Goal: Task Accomplishment & Management: Manage account settings

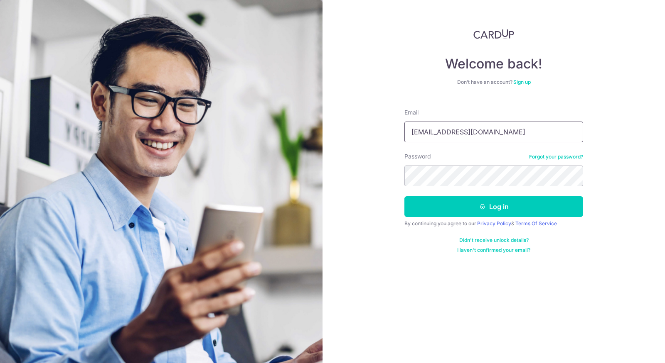
click at [479, 131] on input "[EMAIL_ADDRESS][DOMAIN_NAME]" at bounding box center [493, 132] width 179 height 21
paste input "[EMAIL_ADDRESS][DOMAIN_NAME]"
type input "[EMAIL_ADDRESS][DOMAIN_NAME]"
click at [555, 102] on form "Email [EMAIL_ADDRESS][DOMAIN_NAME] Password Forgot your password? Log in By con…" at bounding box center [493, 178] width 179 height 152
click at [360, 176] on div "Welcome back! Don’t have an account? Sign up Email vinayatcardup+smoketest@gmai…" at bounding box center [493, 181] width 342 height 363
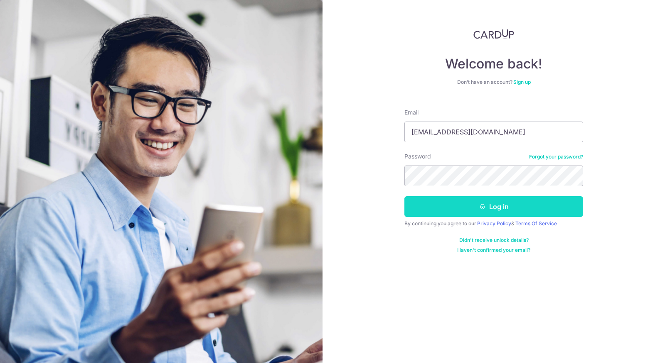
click at [443, 204] on button "Log in" at bounding box center [493, 206] width 179 height 21
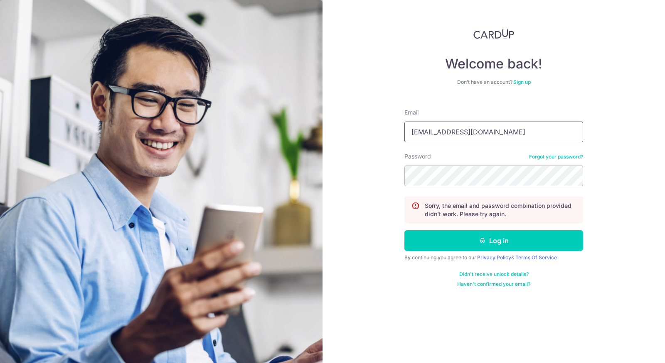
click at [465, 141] on input "[EMAIL_ADDRESS][DOMAIN_NAME]" at bounding box center [493, 132] width 179 height 21
paste input "[EMAIL_ADDRESS][DOMAIN_NAME]"
type input "[EMAIL_ADDRESS][DOMAIN_NAME]"
click at [545, 131] on input "[EMAIL_ADDRESS][DOMAIN_NAME]" at bounding box center [493, 132] width 179 height 21
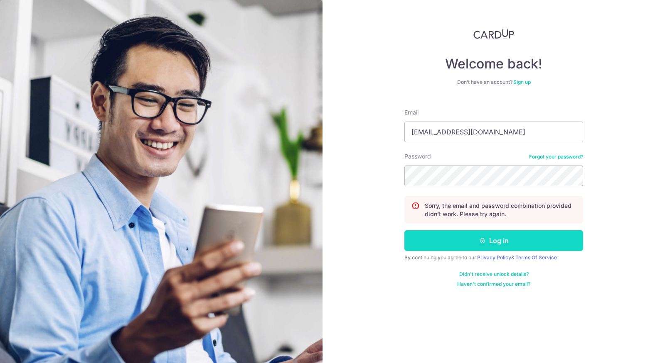
click at [483, 238] on icon "submit" at bounding box center [482, 241] width 7 height 7
